Goal: Task Accomplishment & Management: Manage account settings

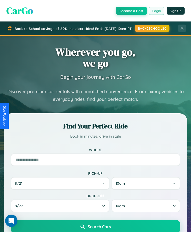
click at [156, 11] on button "Login" at bounding box center [156, 11] width 15 height 8
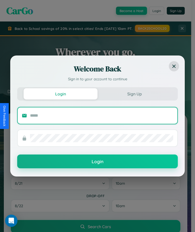
click at [102, 116] on input "text" at bounding box center [101, 116] width 143 height 8
type input "**********"
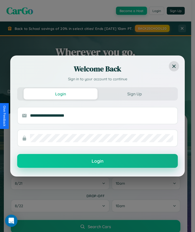
click at [97, 161] on button "Login" at bounding box center [97, 161] width 160 height 14
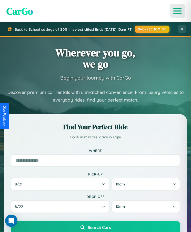
click at [177, 11] on icon "Open menu" at bounding box center [177, 11] width 7 height 5
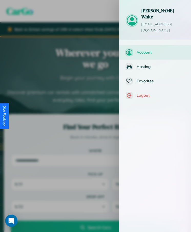
click at [155, 50] on span "Account" at bounding box center [161, 52] width 48 height 5
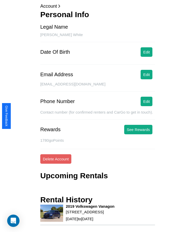
scroll to position [36, 0]
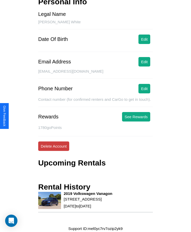
click at [54, 146] on button "Delete Account" at bounding box center [53, 146] width 31 height 9
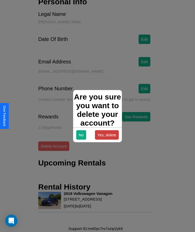
click at [107, 135] on button "Yes, delete" at bounding box center [107, 134] width 24 height 9
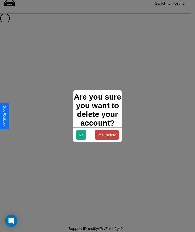
scroll to position [7, 0]
